Goal: Task Accomplishment & Management: Manage account settings

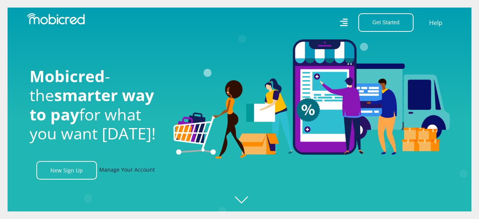
click at [122, 171] on link "Manage Your Account" at bounding box center [127, 170] width 56 height 19
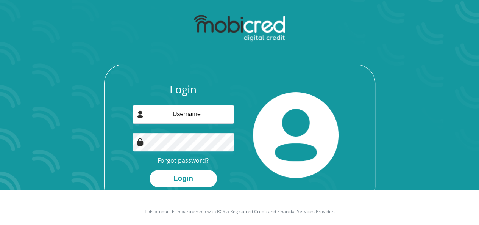
scroll to position [43, 0]
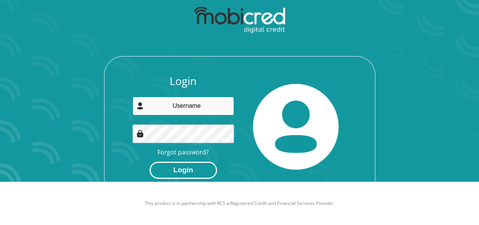
type input "[EMAIL_ADDRESS][DOMAIN_NAME]"
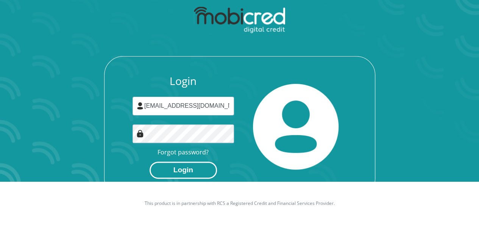
click at [193, 172] on button "Login" at bounding box center [183, 169] width 67 height 17
